Goal: Task Accomplishment & Management: Manage account settings

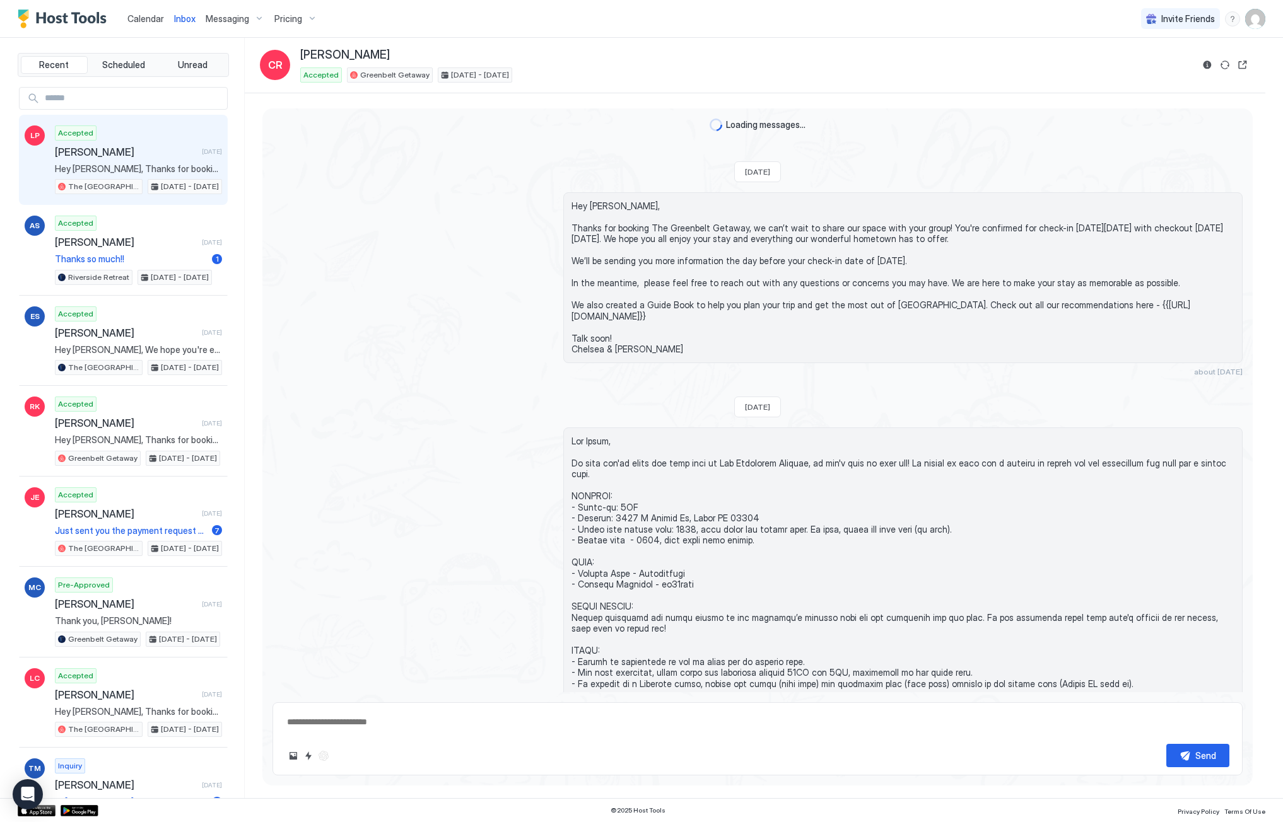
scroll to position [864, 0]
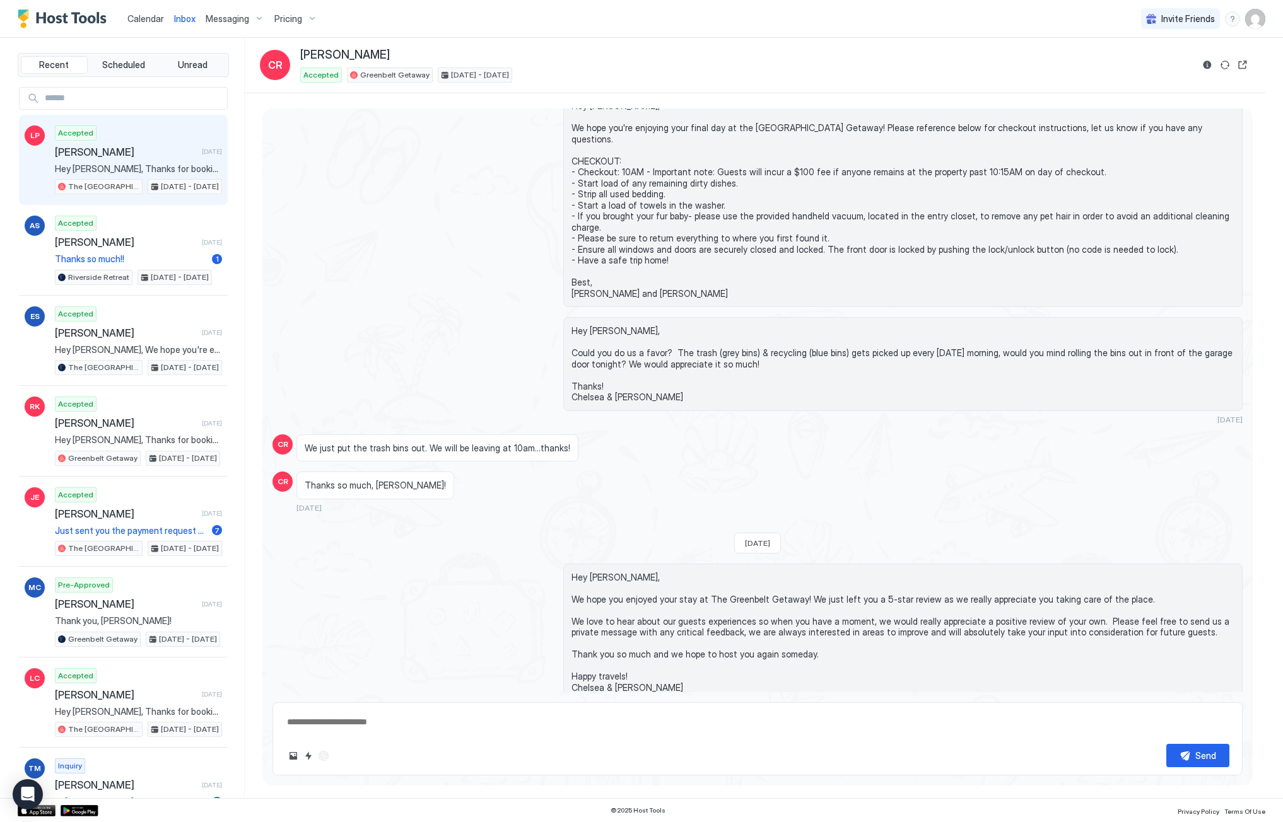
click at [96, 151] on span "[PERSON_NAME]" at bounding box center [126, 152] width 142 height 13
type textarea "*"
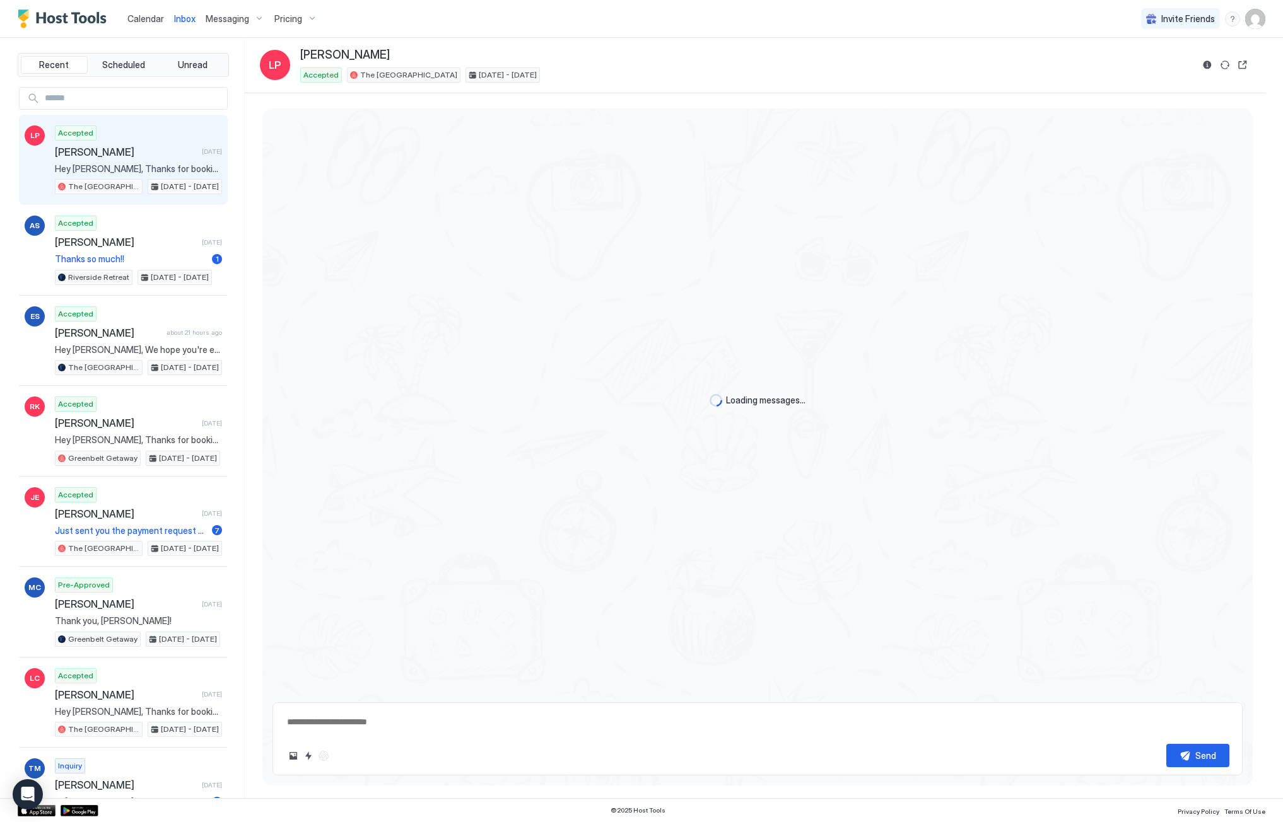
click at [243, 20] on span "Messaging" at bounding box center [228, 18] width 44 height 11
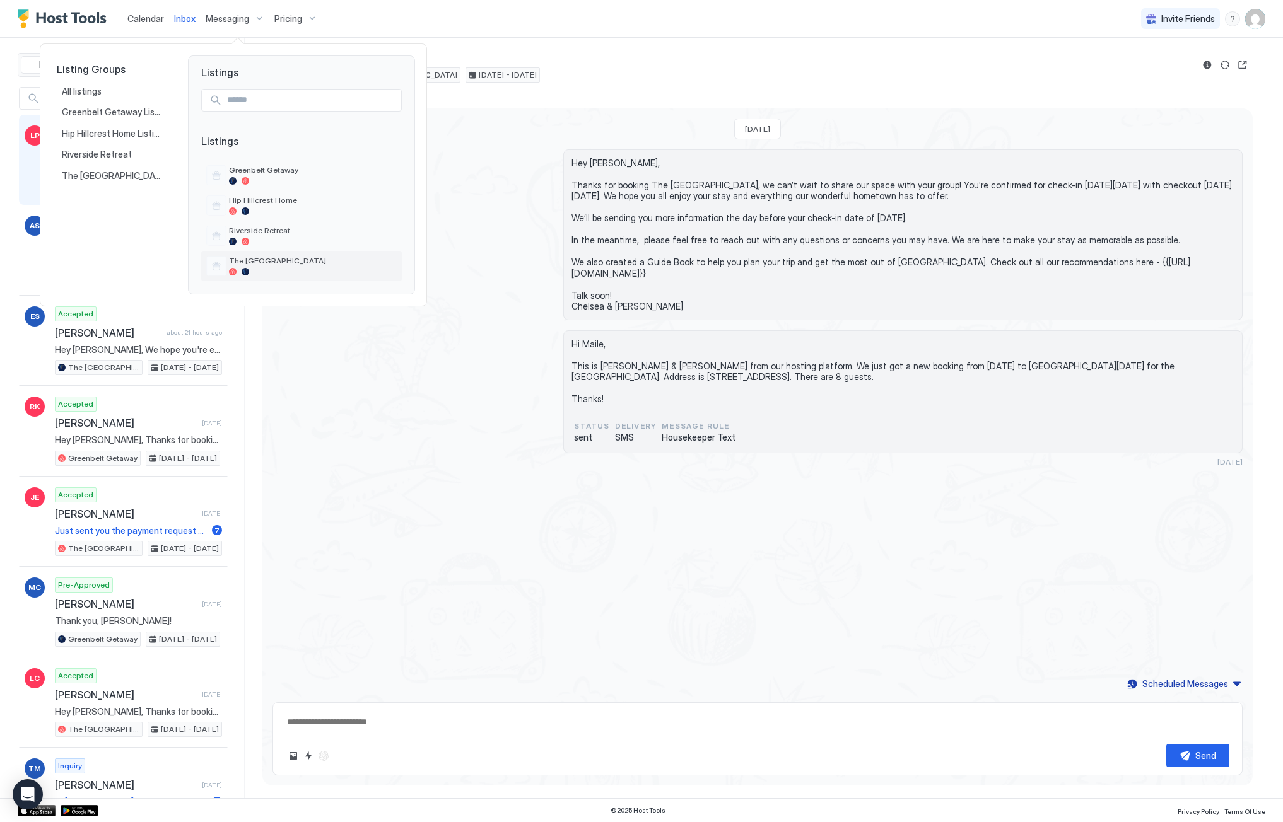
click at [255, 267] on div "The [GEOGRAPHIC_DATA]" at bounding box center [313, 266] width 168 height 20
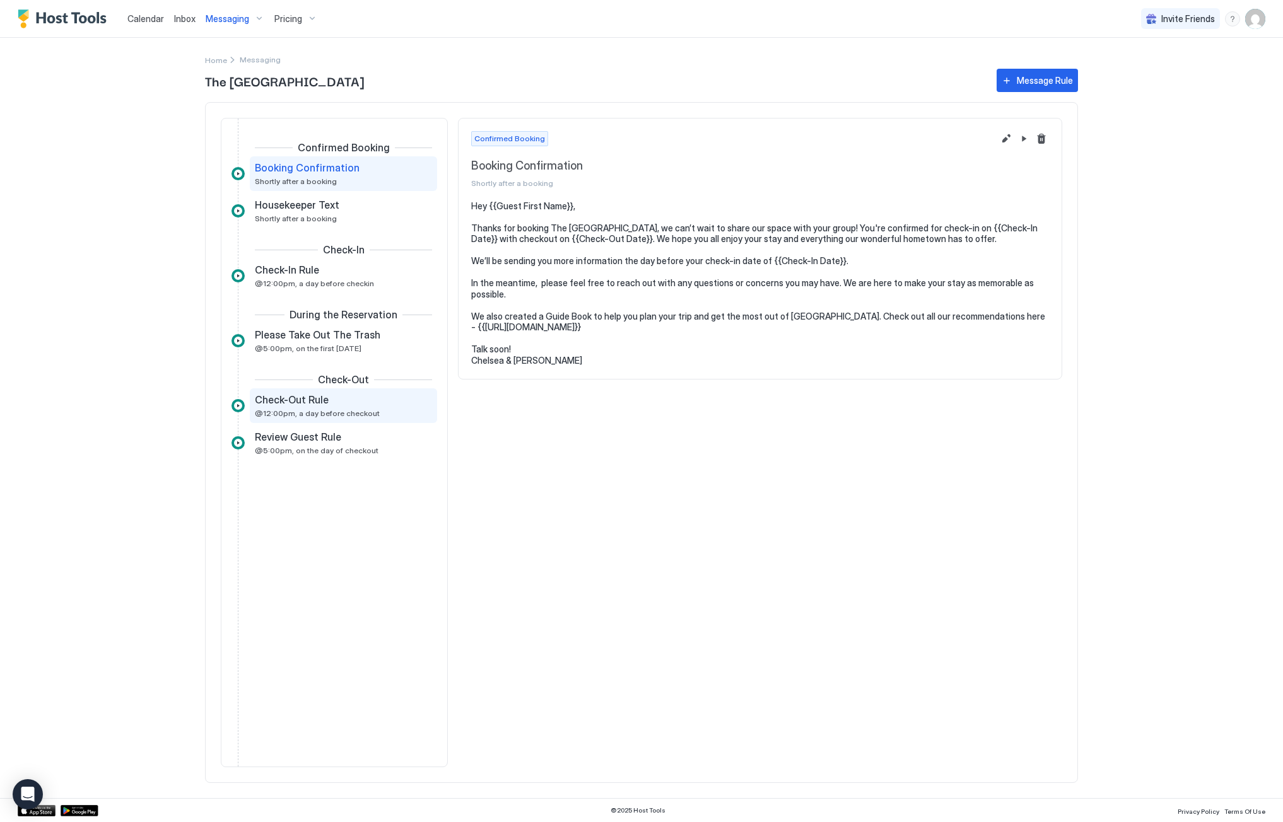
click at [312, 404] on span "Check-Out Rule" at bounding box center [292, 400] width 74 height 13
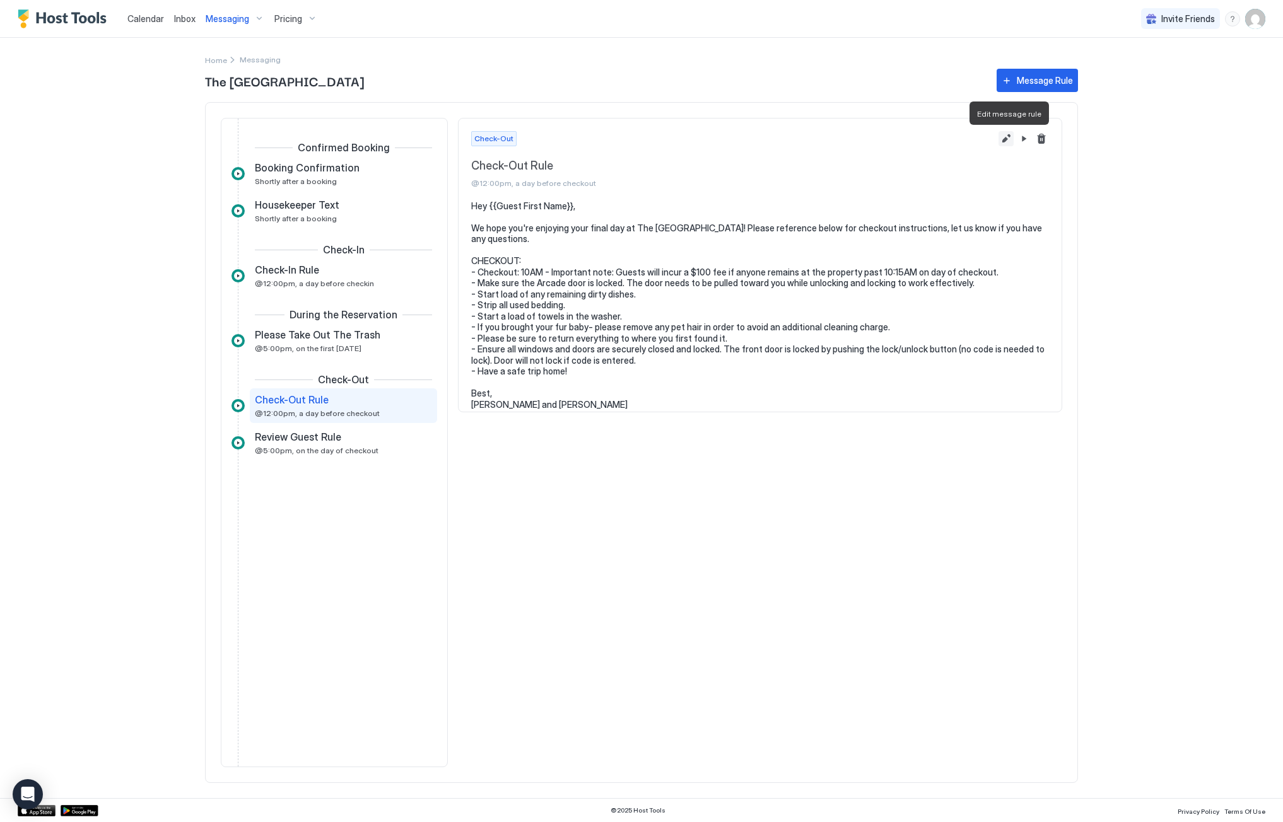
click at [1002, 143] on button "Edit message rule" at bounding box center [1005, 138] width 15 height 15
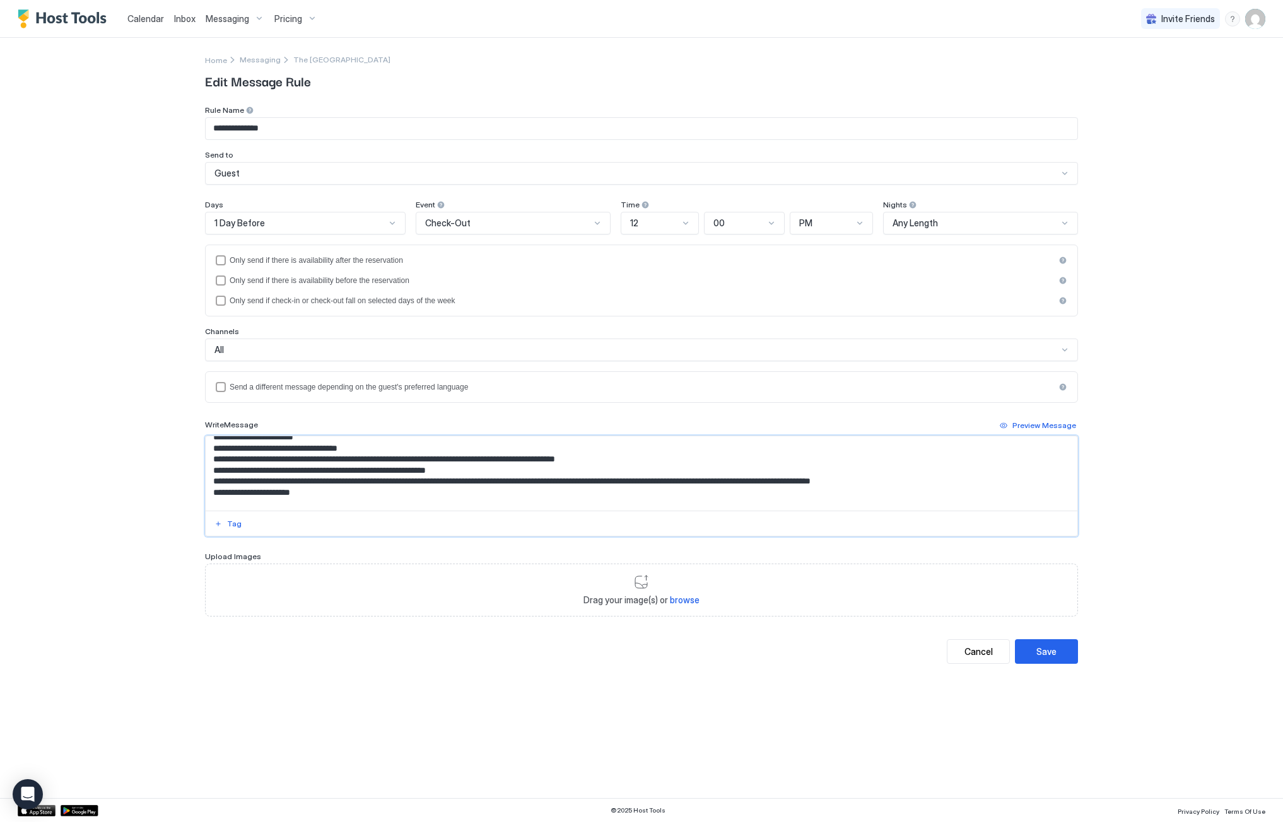
scroll to position [61, 0]
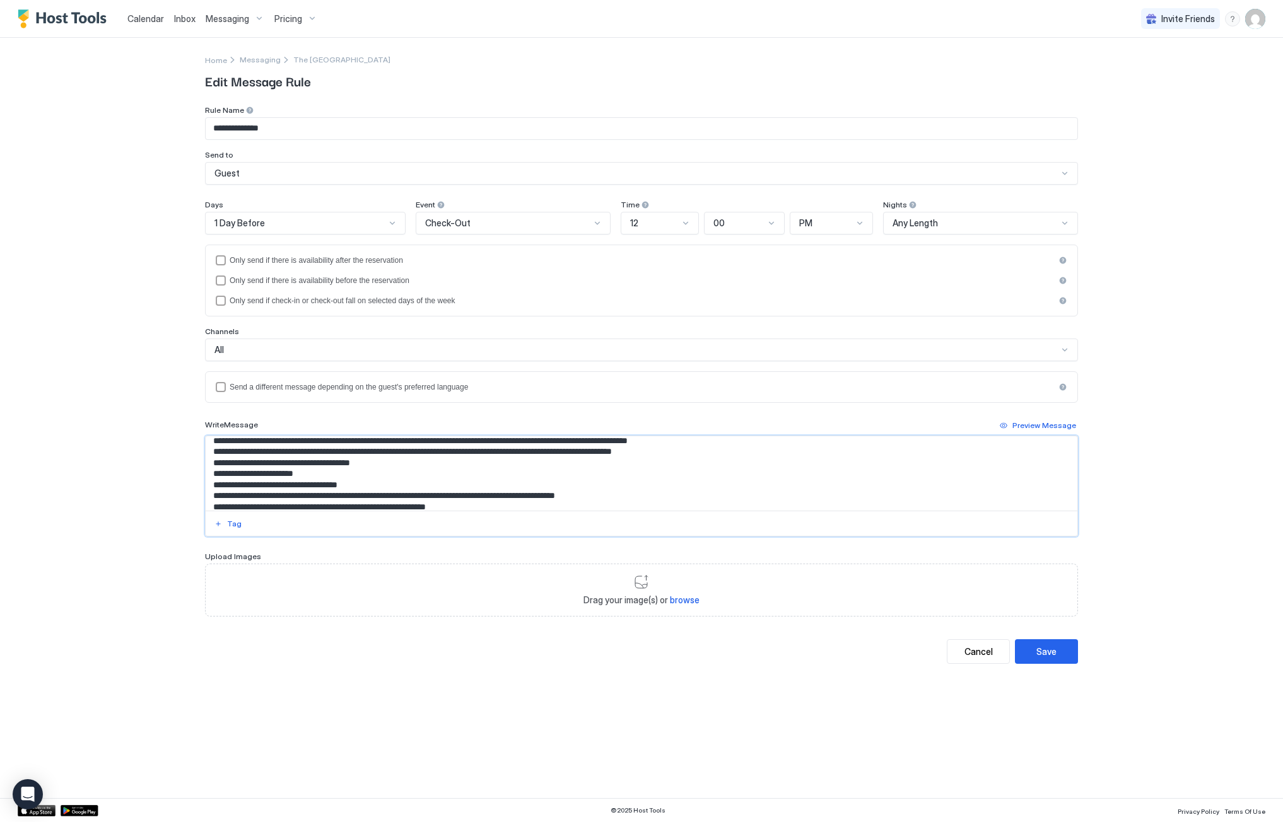
drag, startPoint x: 701, startPoint y: 453, endPoint x: 216, endPoint y: 455, distance: 485.0
click at [216, 455] on textarea "**********" at bounding box center [642, 473] width 872 height 74
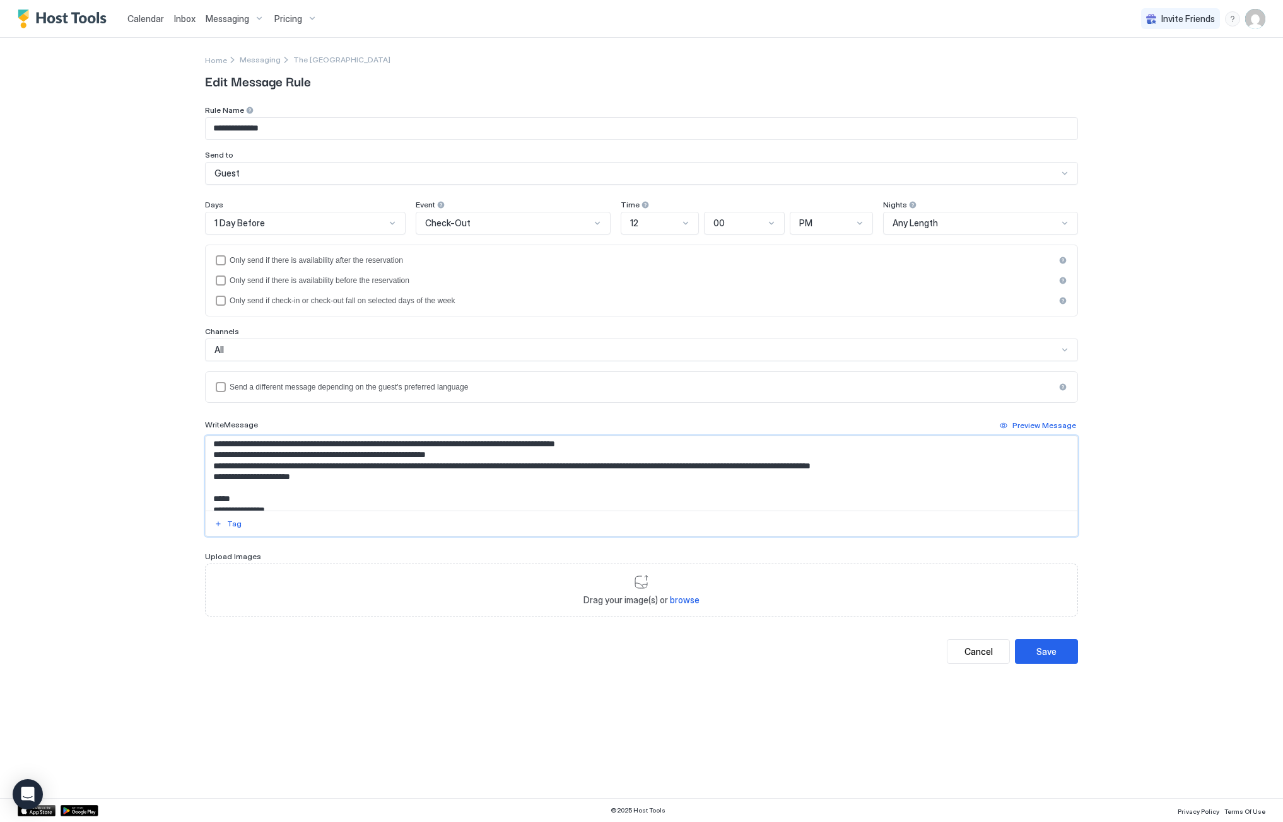
scroll to position [112, 0]
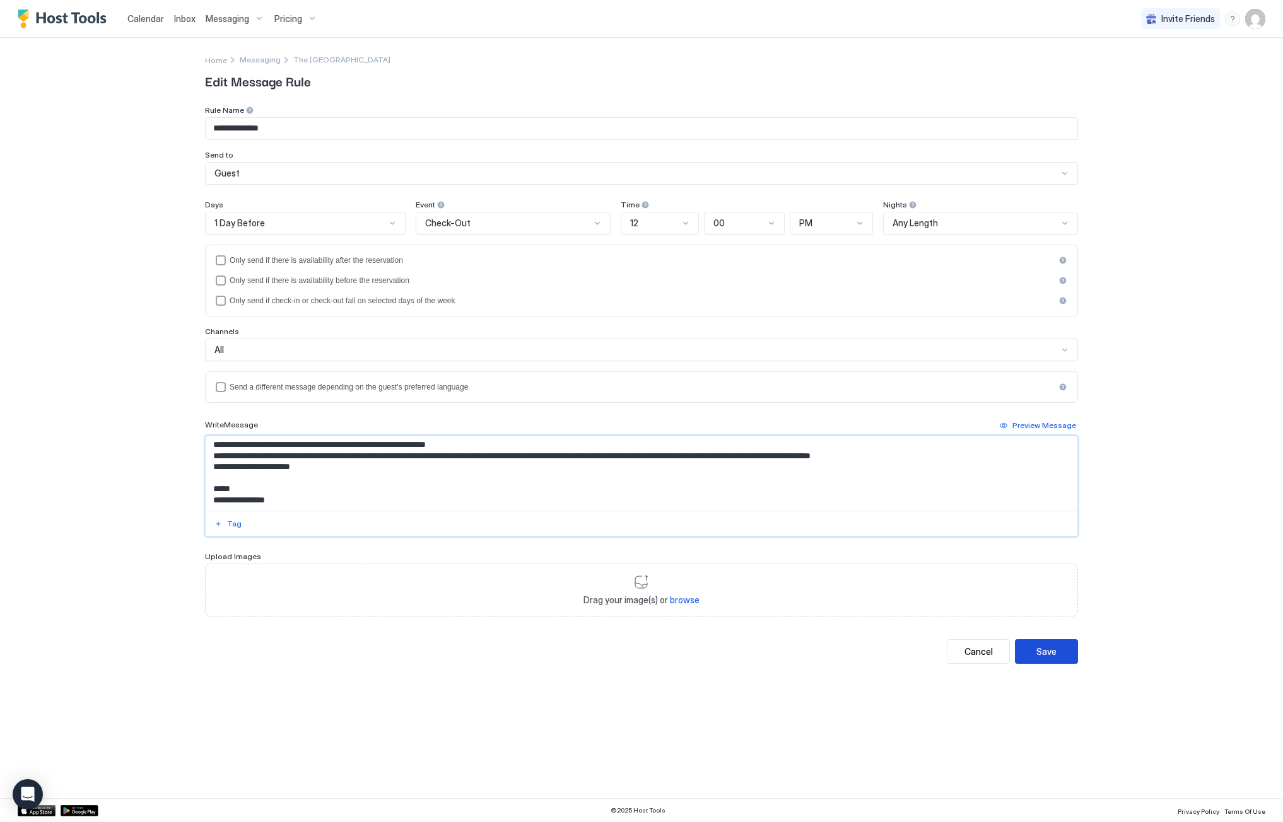
type textarea "**********"
click at [1058, 652] on button "Save" at bounding box center [1046, 652] width 63 height 25
